Goal: Information Seeking & Learning: Learn about a topic

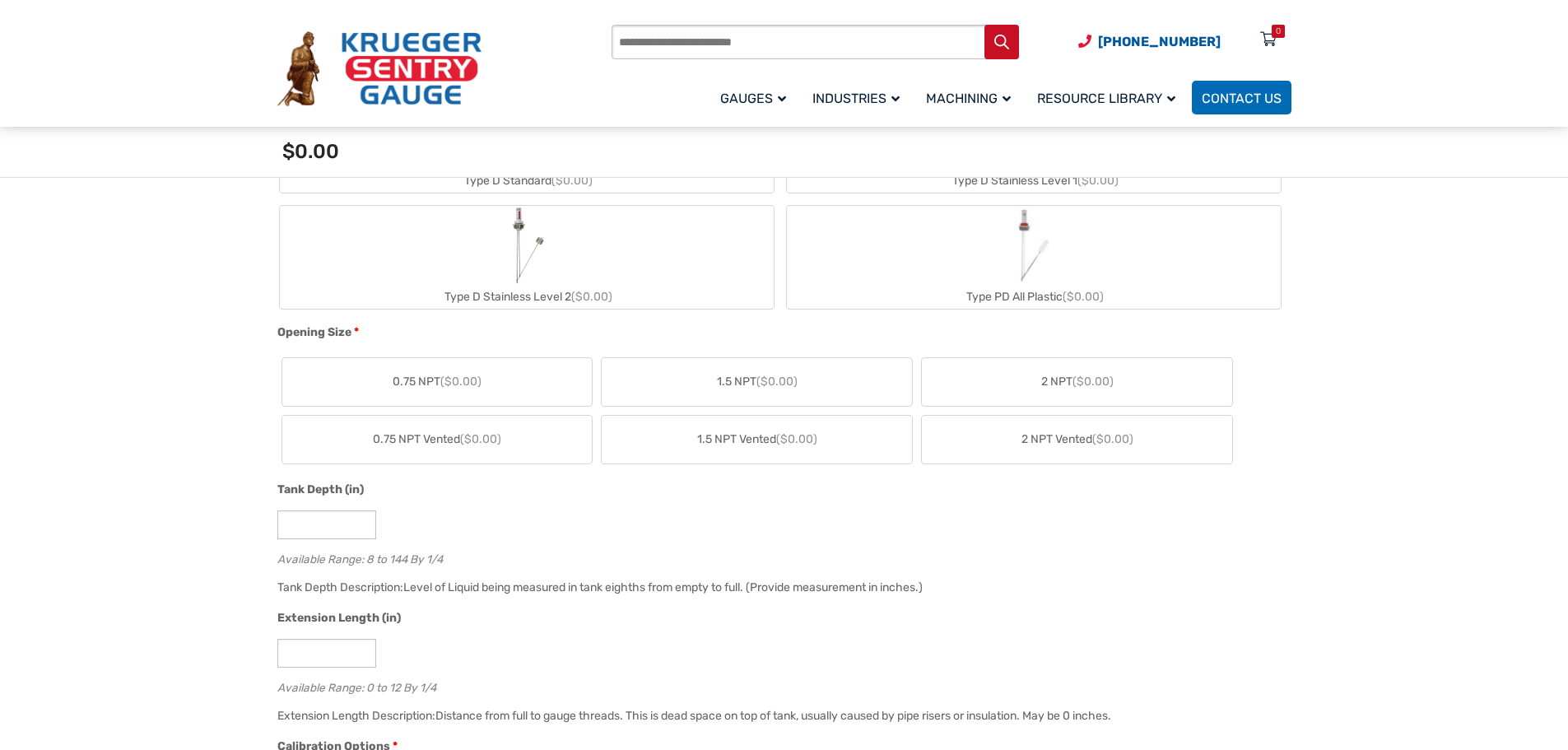
scroll to position [576, 0]
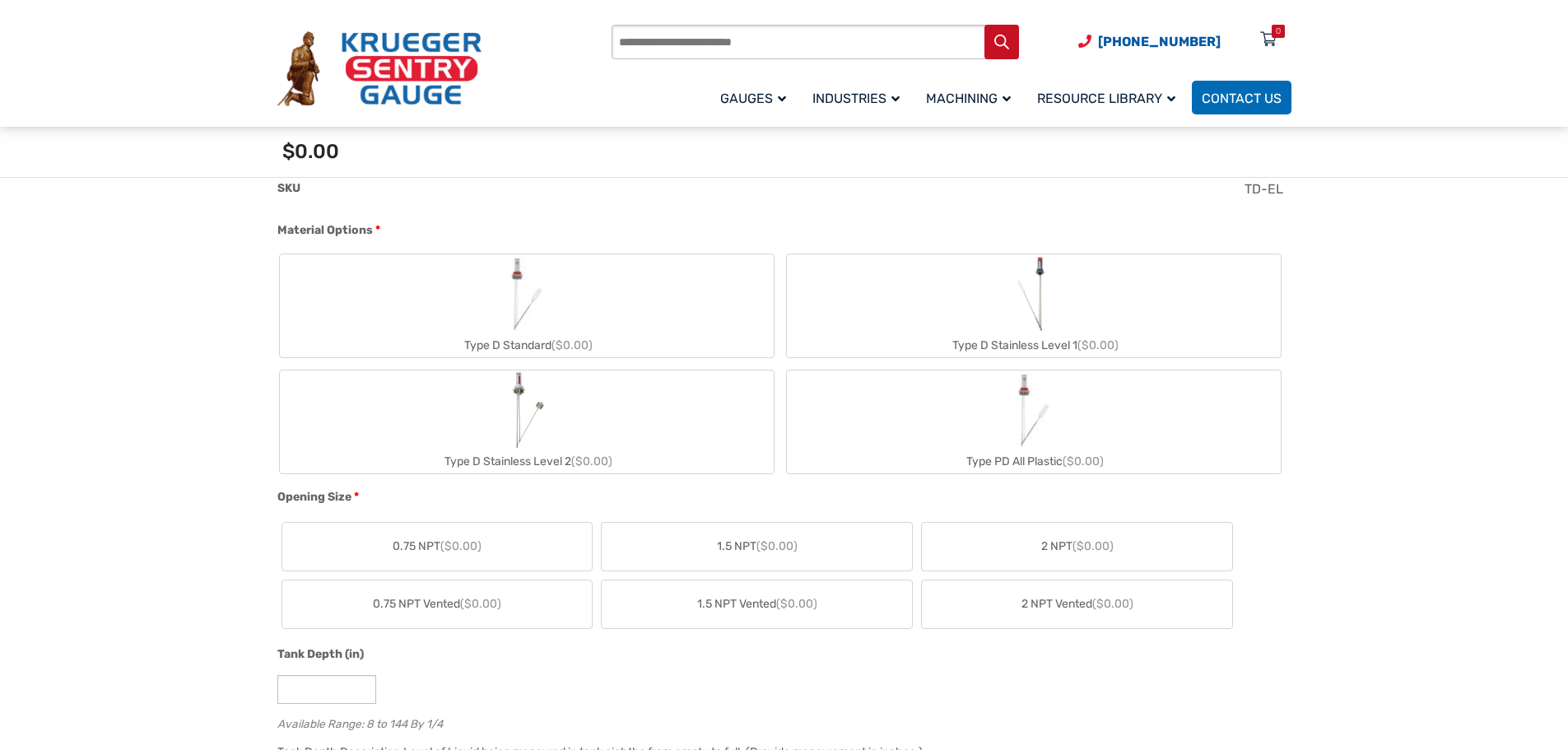
click at [1036, 417] on img "Type PD All Plastic" at bounding box center [1033, 410] width 79 height 79
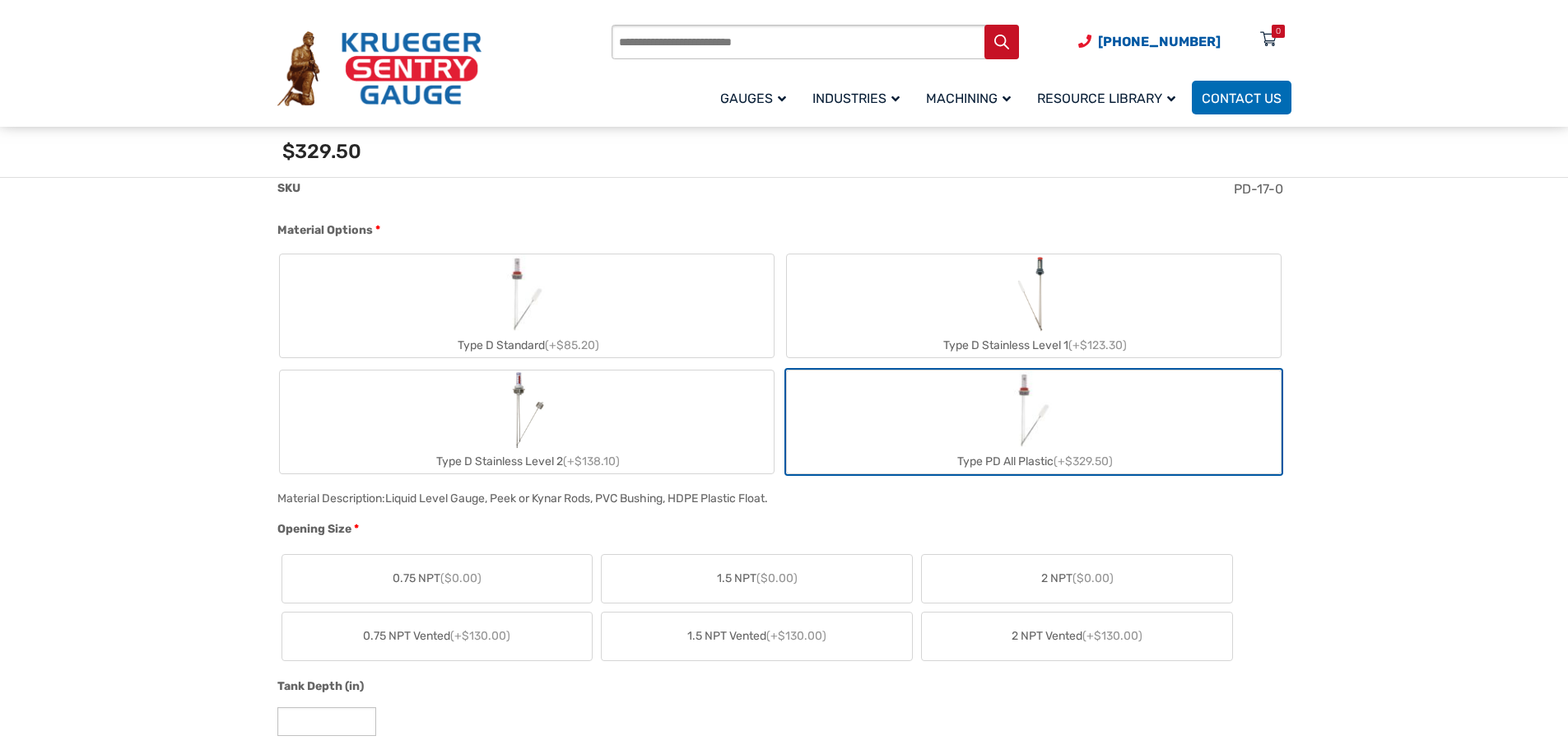
click at [753, 582] on span "1.5 NPT ($0.00)" at bounding box center [757, 578] width 80 height 17
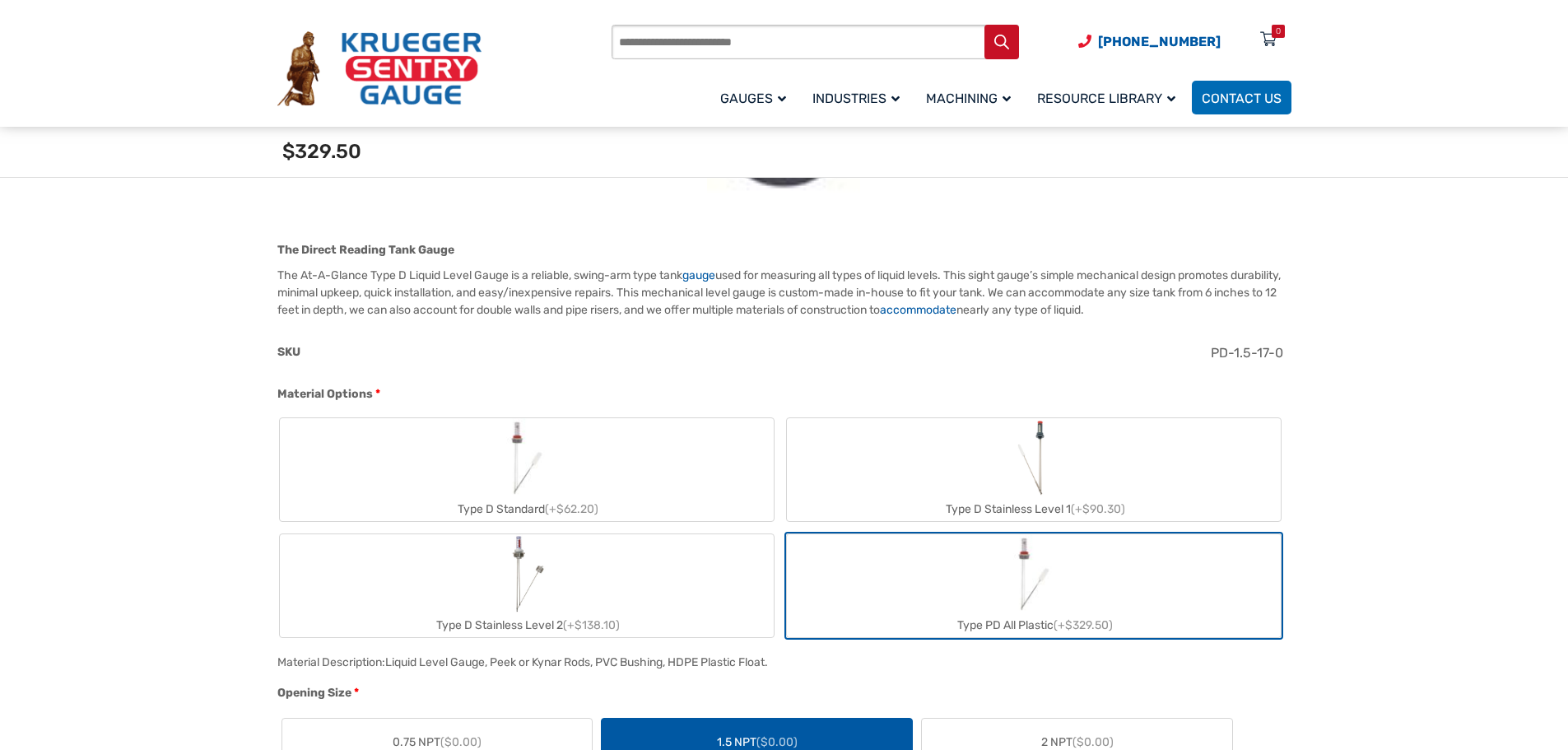
scroll to position [412, 0]
click at [579, 459] on label "Type D Standard (+$62.20)" at bounding box center [526, 470] width 494 height 103
type input "*"
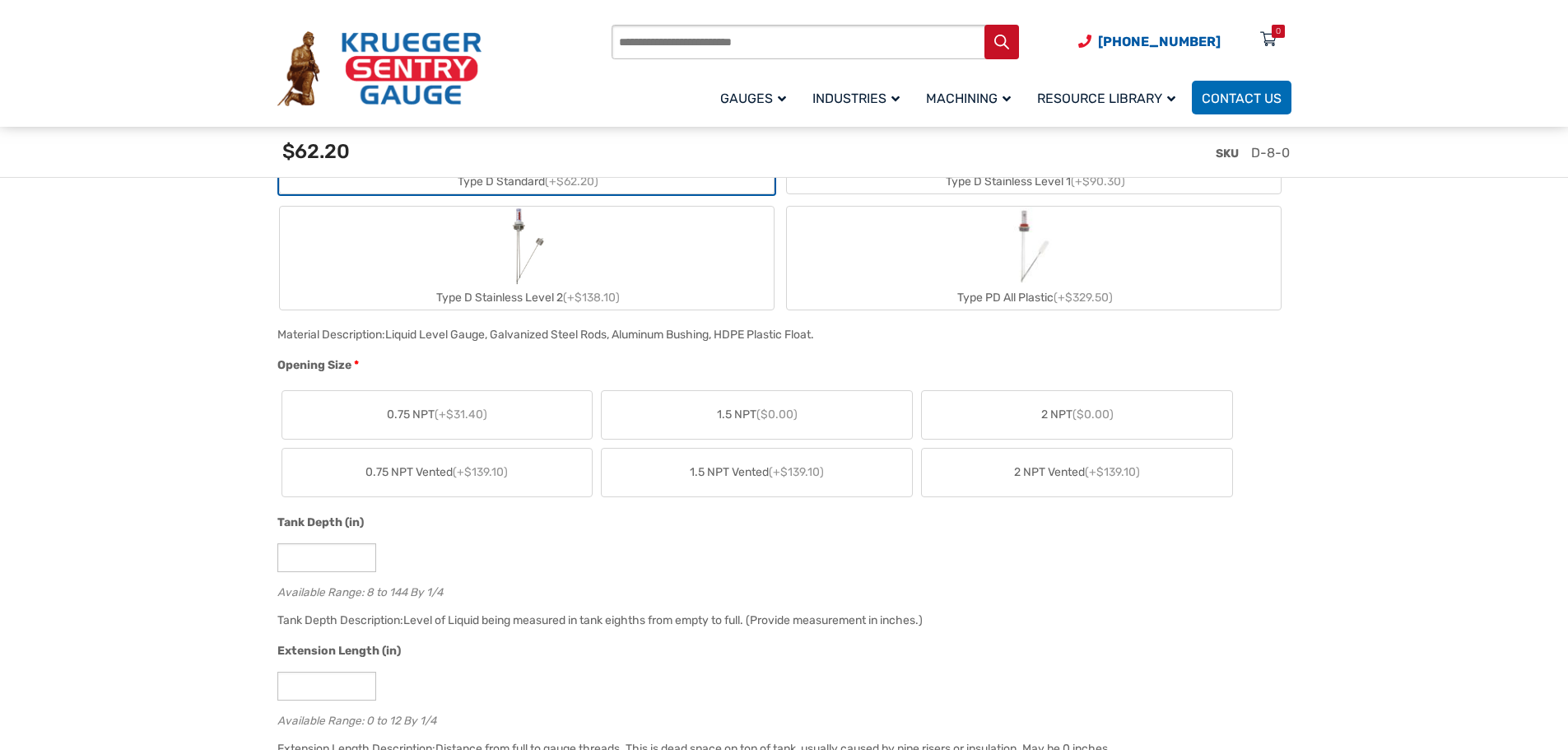
scroll to position [823, 0]
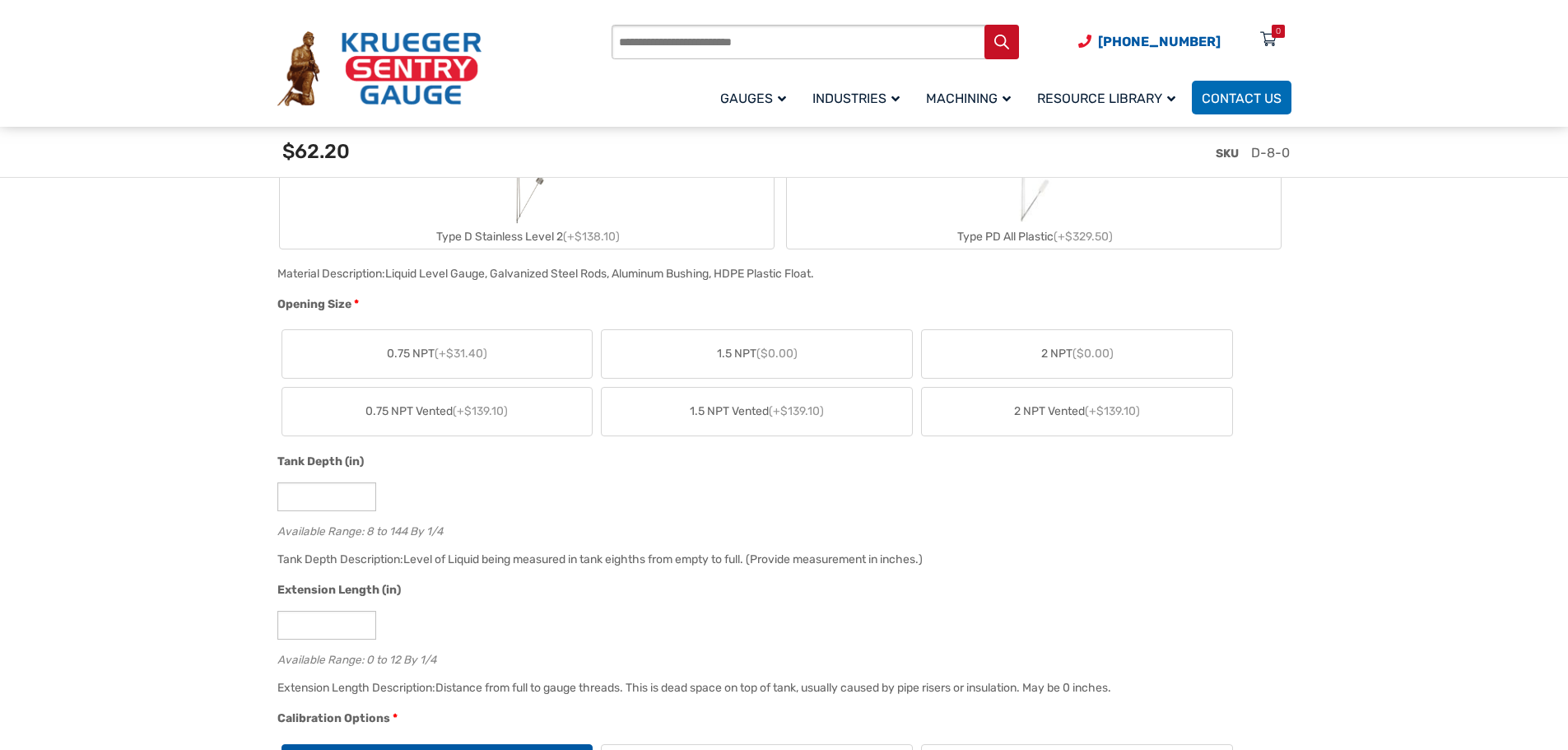
click at [736, 364] on label "1.5 NPT ($0.00)" at bounding box center [756, 354] width 310 height 48
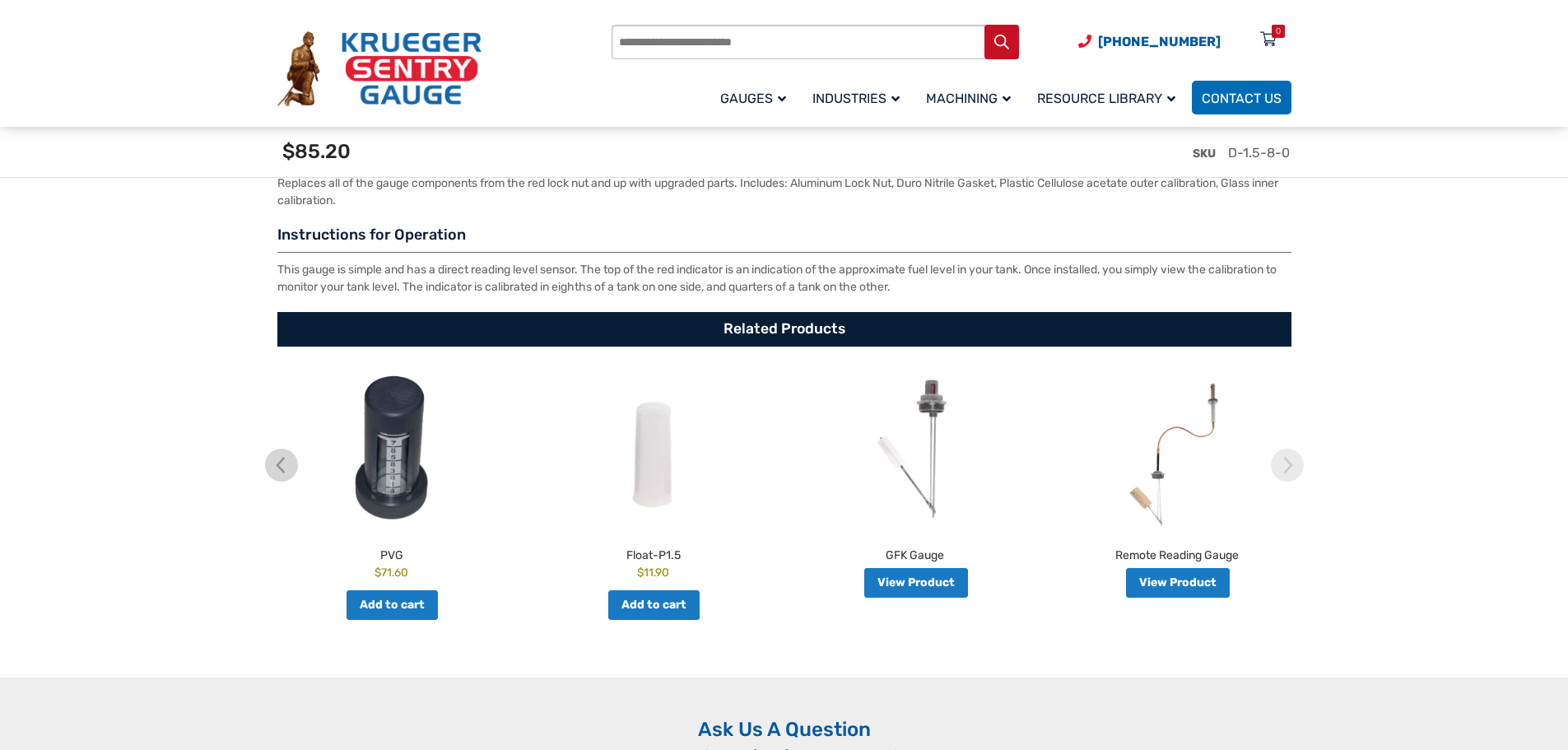
scroll to position [2965, 0]
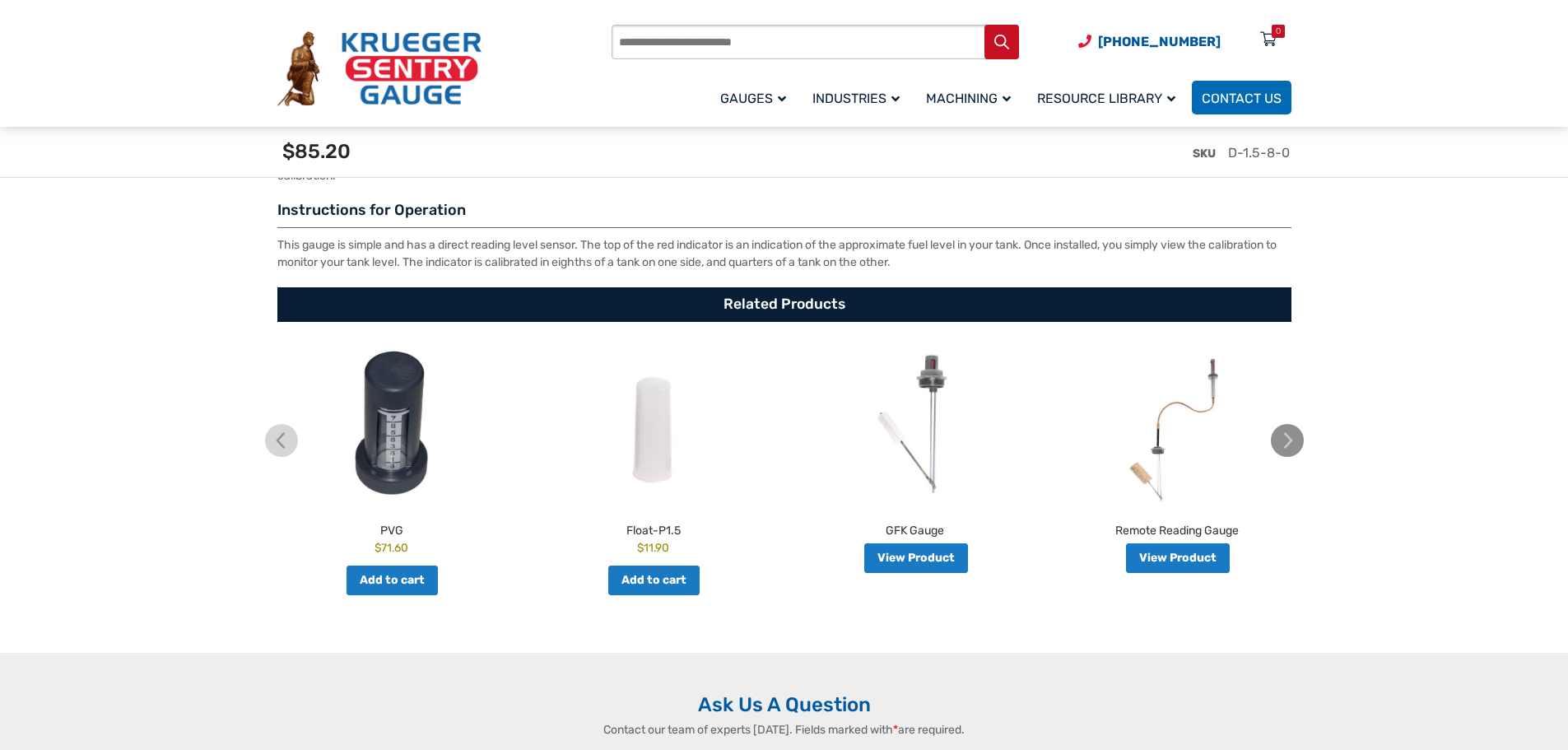
click at [1281, 438] on img at bounding box center [1287, 441] width 33 height 33
click at [1295, 441] on img at bounding box center [1287, 441] width 33 height 33
click at [266, 451] on img at bounding box center [281, 441] width 33 height 33
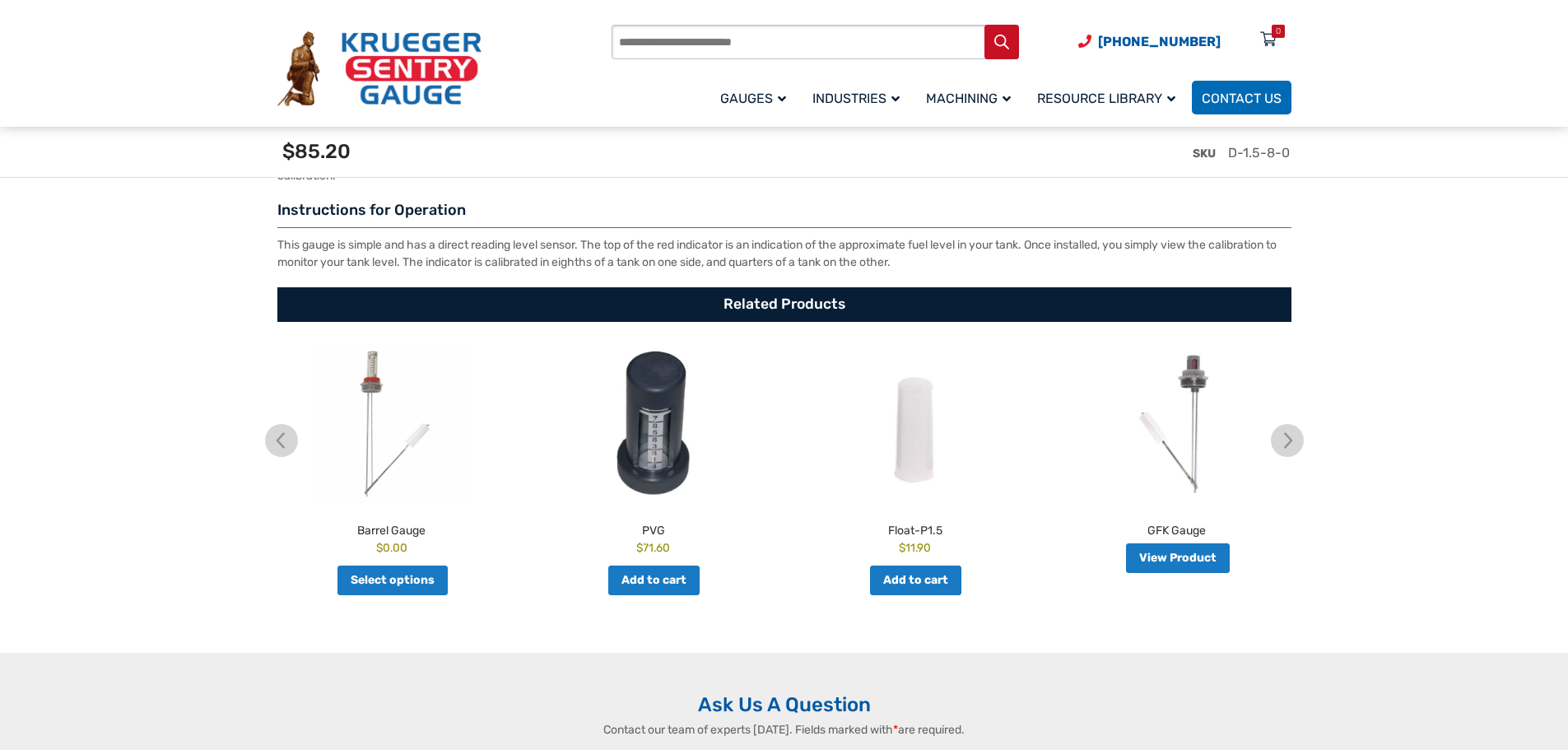
click at [918, 473] on img at bounding box center [915, 424] width 253 height 157
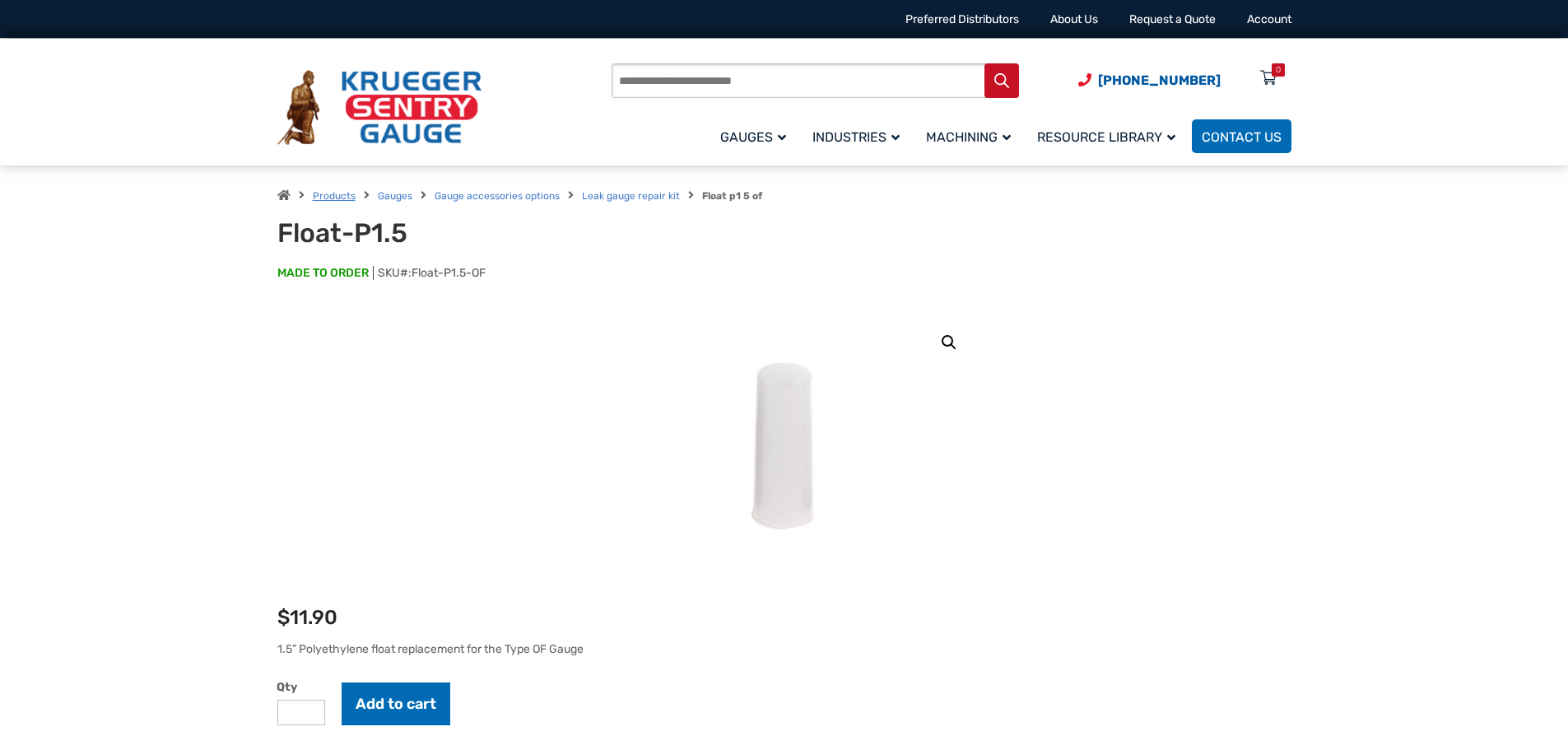
click at [313, 191] on link "Products" at bounding box center [334, 195] width 43 height 12
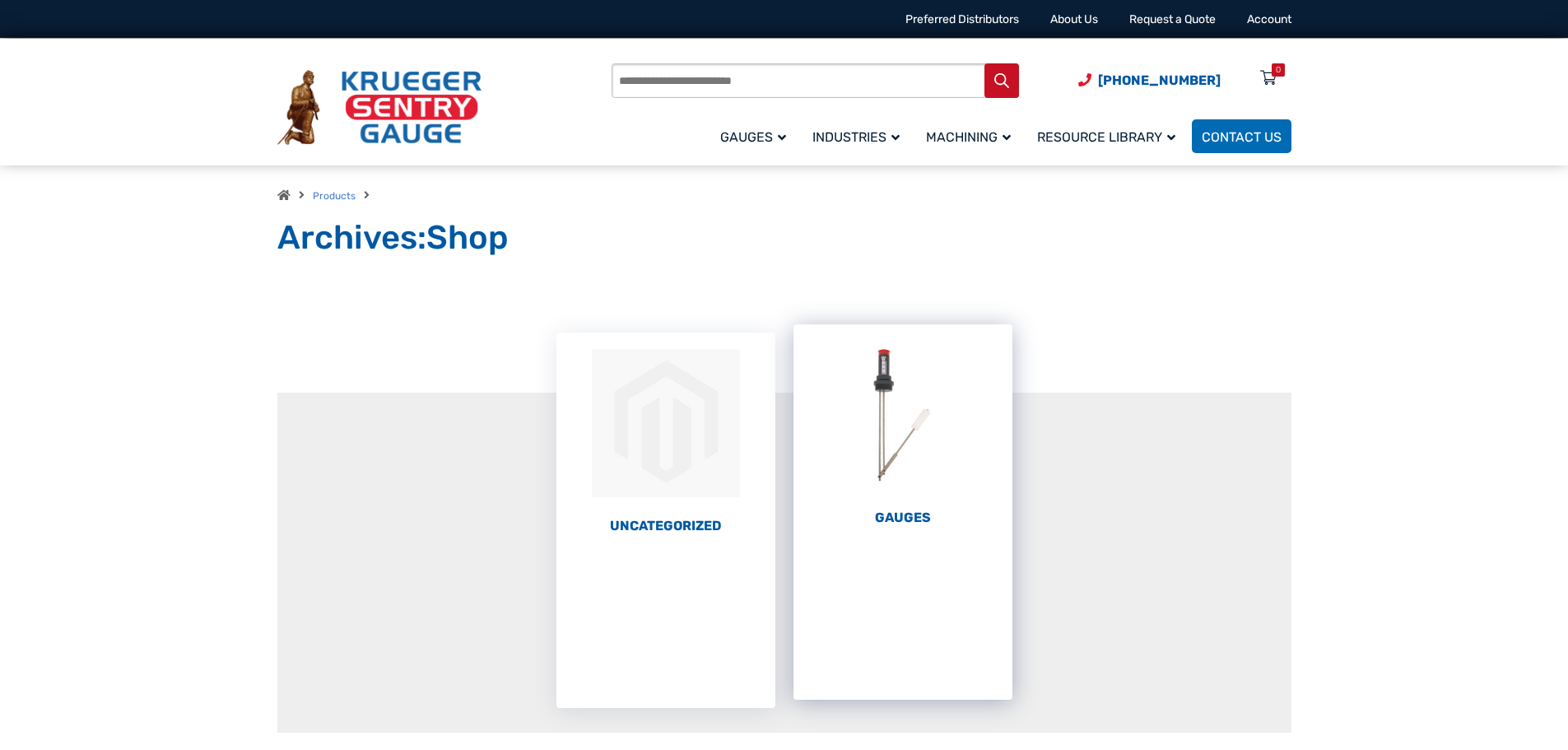
click at [902, 422] on img "Visit product category Gauges" at bounding box center [902, 415] width 219 height 181
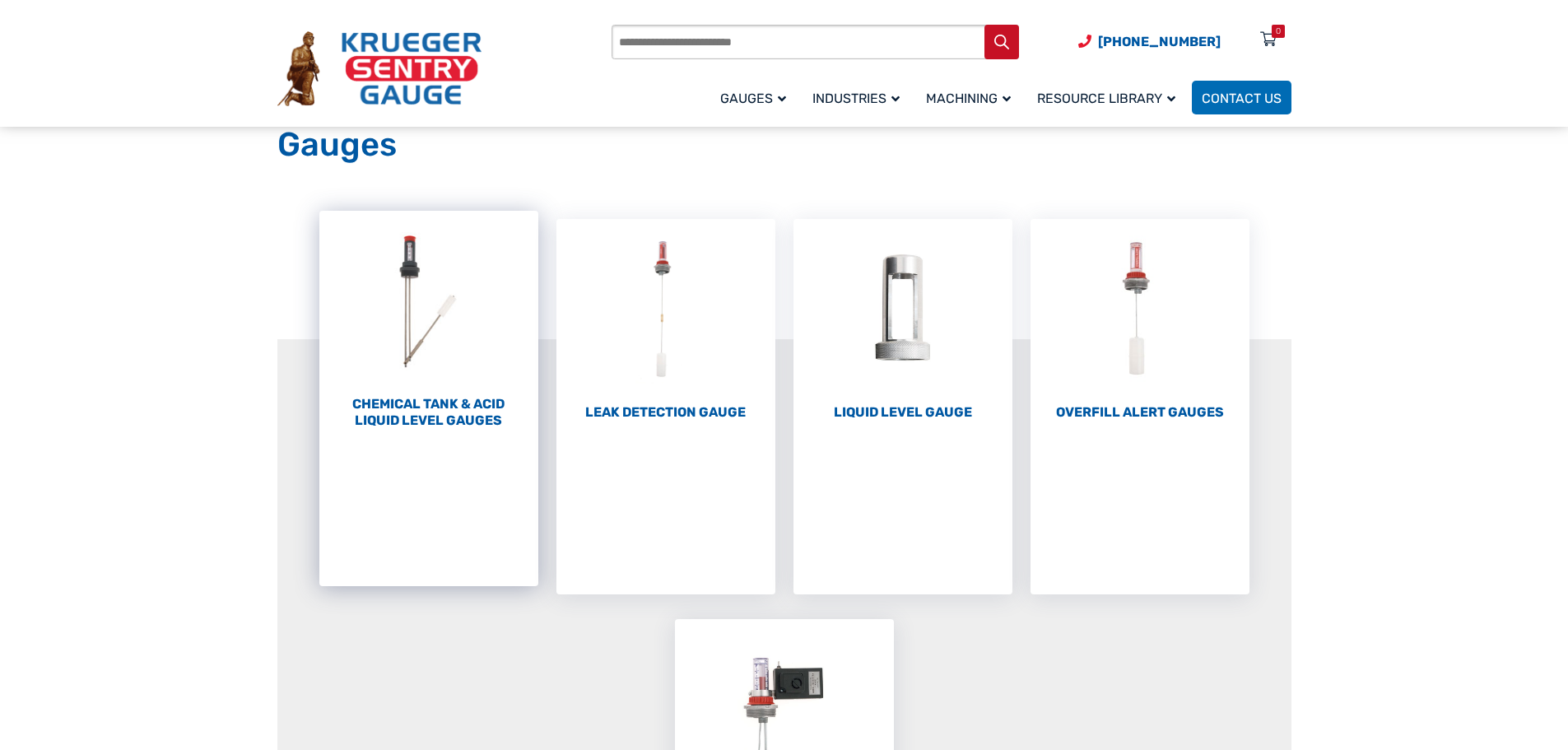
scroll to position [82, 0]
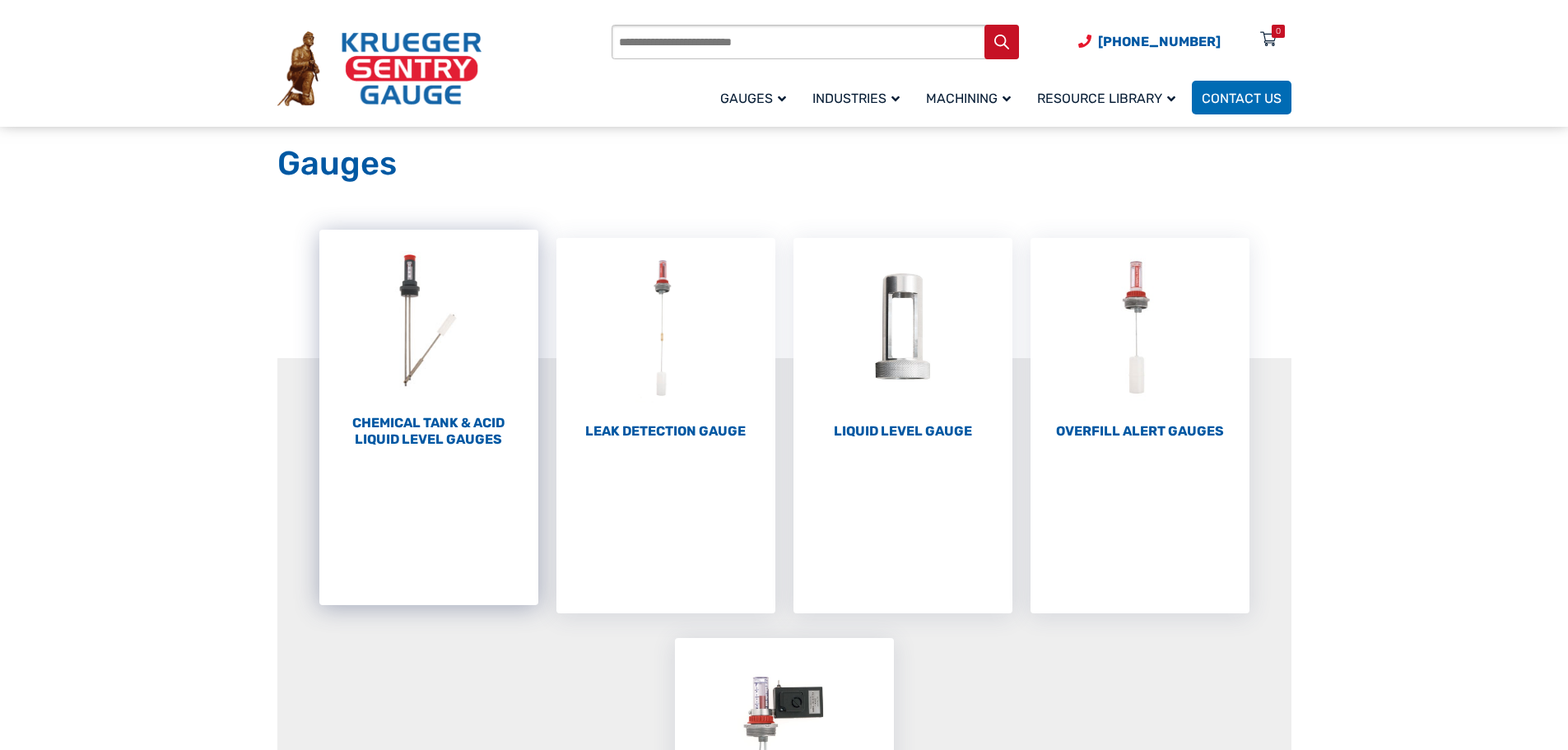
click at [458, 417] on h2 "Chemical Tank & Acid Liquid Level Gauges (3)" at bounding box center [429, 432] width 219 height 33
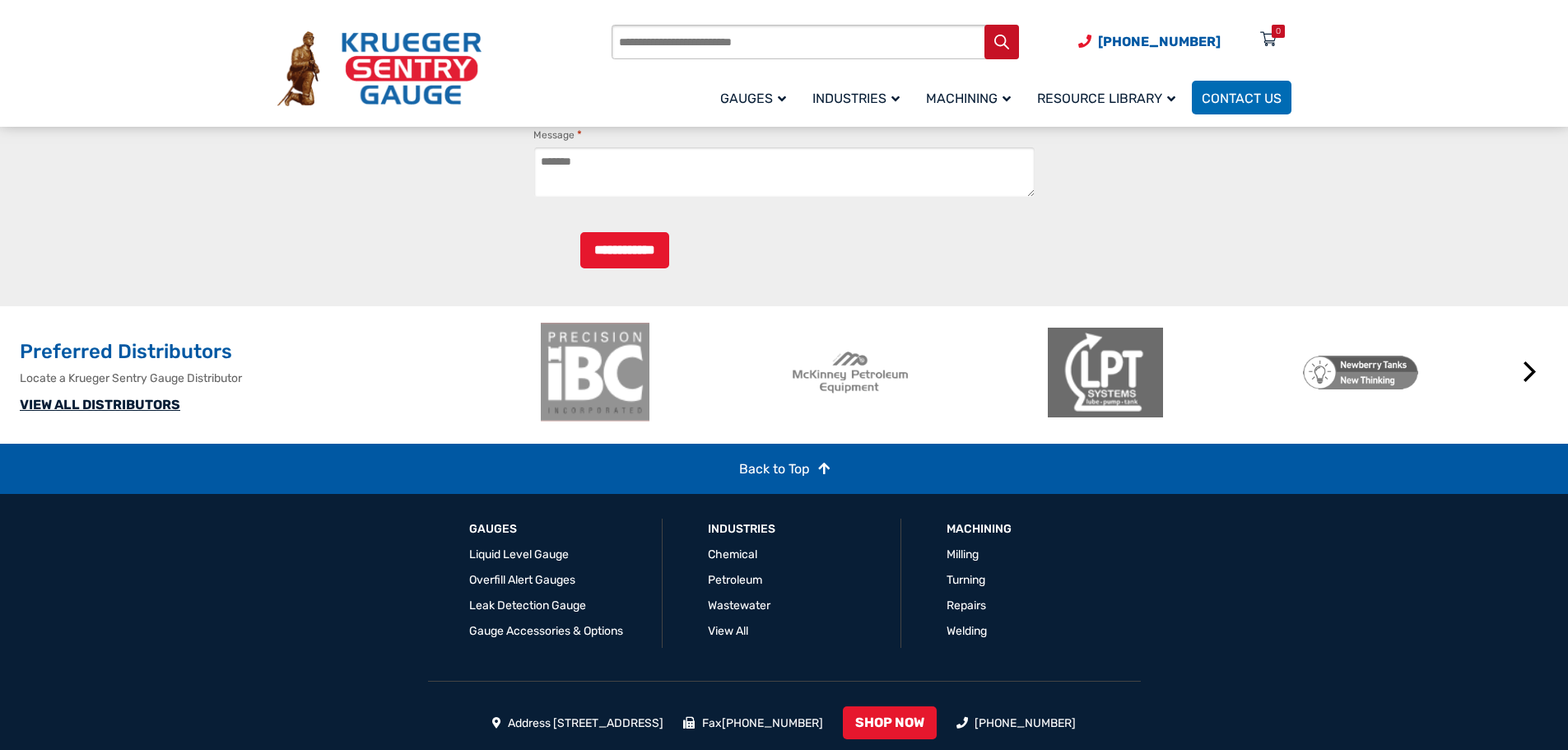
scroll to position [1941, 0]
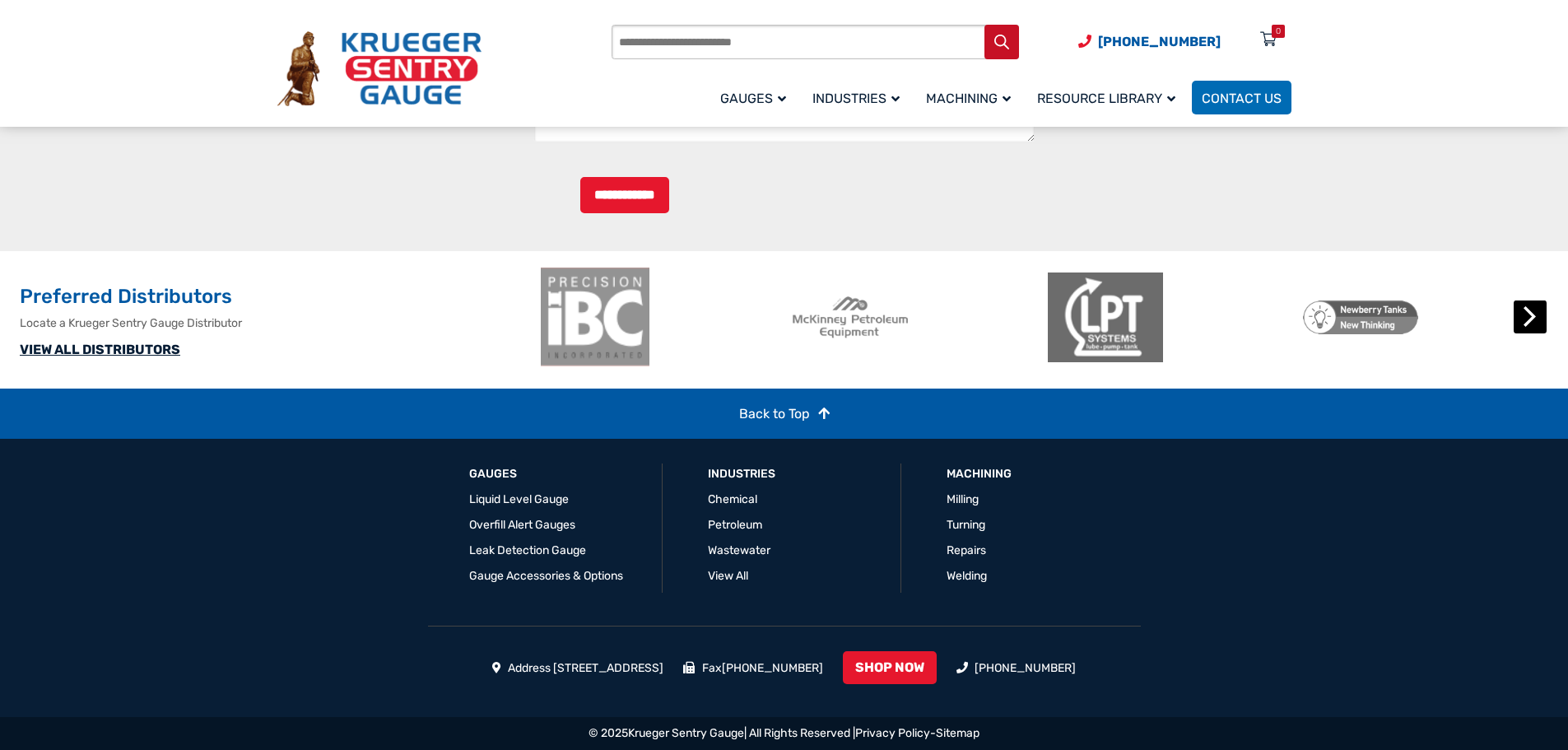
click at [1535, 317] on button "Next" at bounding box center [1530, 317] width 33 height 33
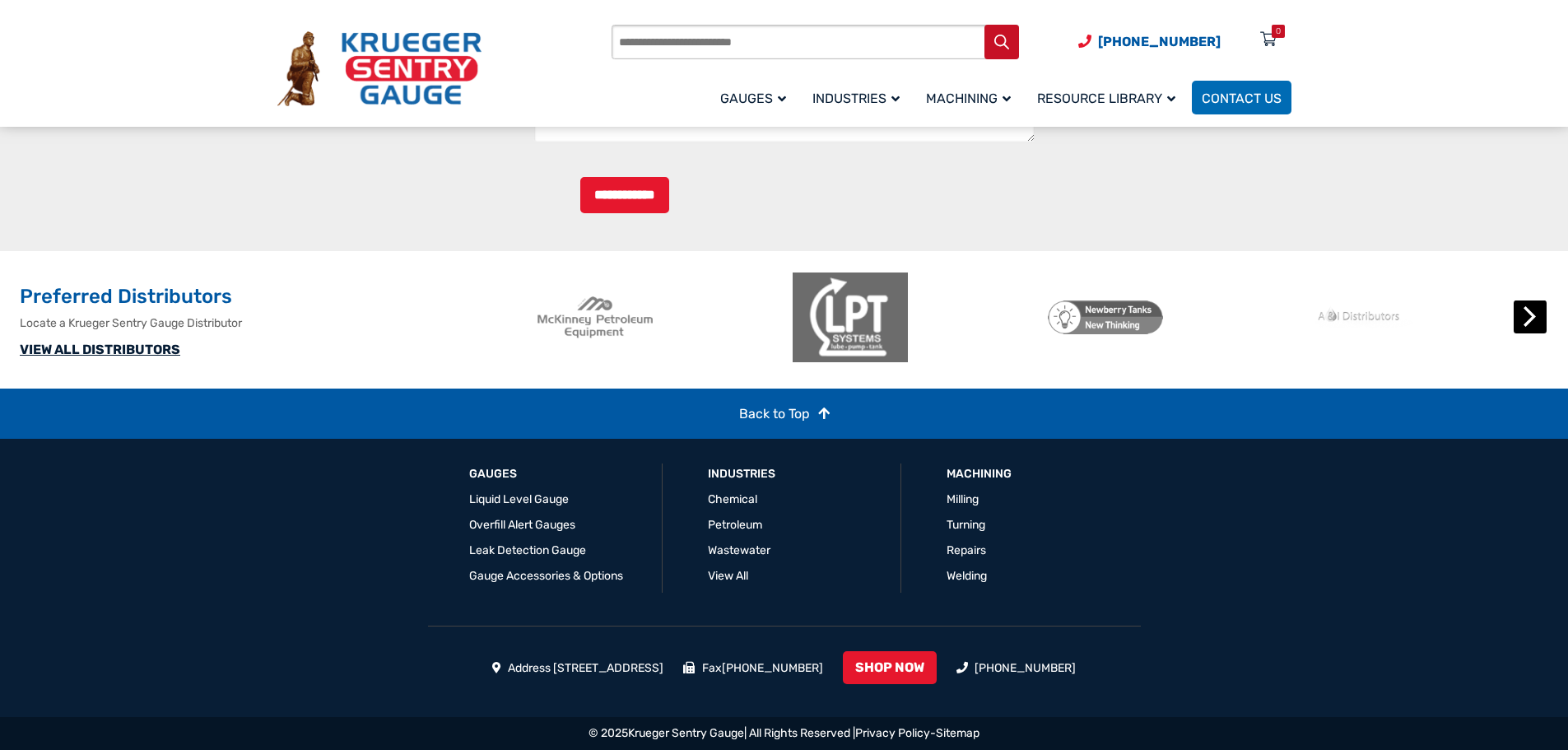
click at [1527, 316] on button "Next" at bounding box center [1530, 317] width 33 height 33
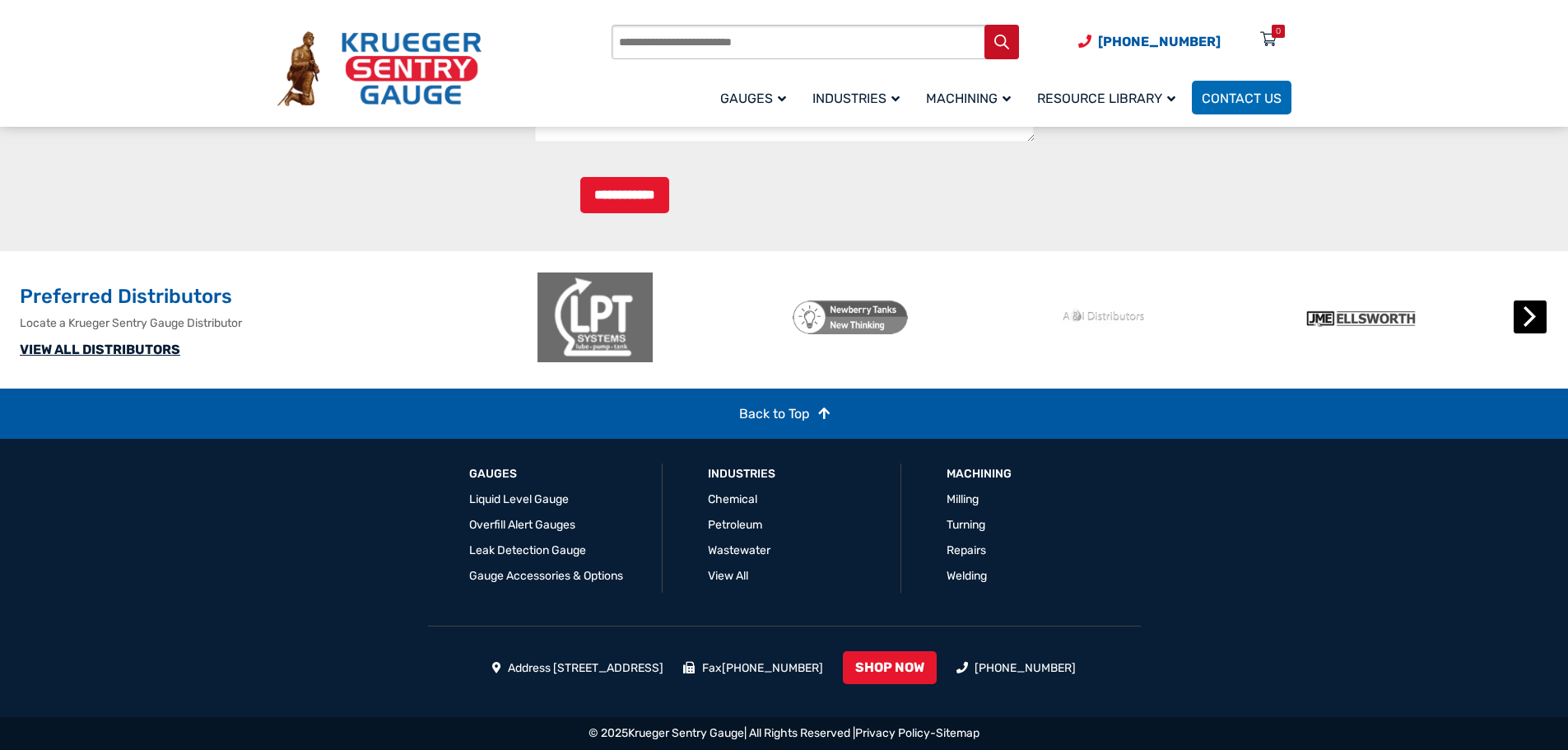
click at [1527, 316] on button "Next" at bounding box center [1530, 317] width 33 height 33
